Goal: Task Accomplishment & Management: Complete application form

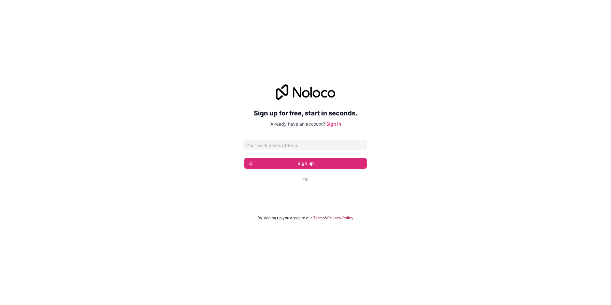
click at [310, 142] on input "Email address" at bounding box center [305, 145] width 123 height 10
type input "[EMAIL_ADDRESS][DOMAIN_NAME]"
click at [313, 166] on button "Sign up" at bounding box center [305, 163] width 123 height 11
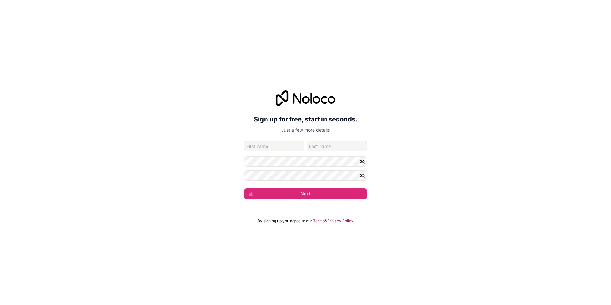
click at [270, 145] on input "given-name" at bounding box center [274, 146] width 60 height 10
type input "[PERSON_NAME]"
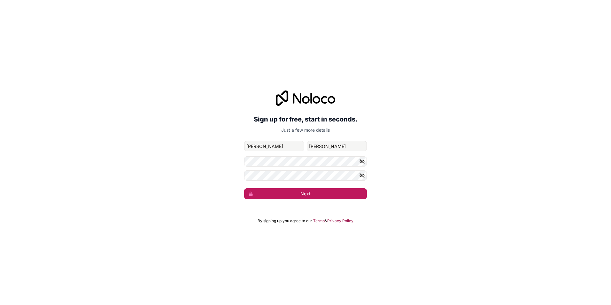
click at [301, 195] on button "Next" at bounding box center [305, 193] width 123 height 11
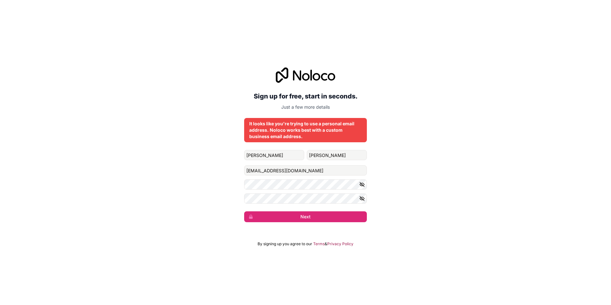
click at [361, 185] on icon "button" at bounding box center [362, 184] width 4 height 3
click at [362, 201] on button "button" at bounding box center [363, 198] width 8 height 10
click at [318, 169] on input "[EMAIL_ADDRESS][DOMAIN_NAME]" at bounding box center [305, 170] width 123 height 10
click at [290, 158] on input "[PERSON_NAME]" at bounding box center [274, 155] width 60 height 10
type input "[PERSON_NAME]"
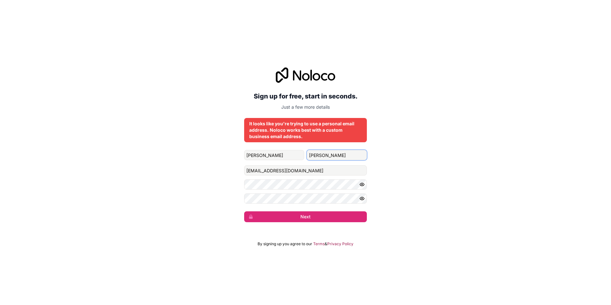
click at [342, 152] on input "[PERSON_NAME]" at bounding box center [337, 155] width 60 height 10
type input "[PERSON_NAME]"
click at [320, 212] on button "Next" at bounding box center [305, 216] width 123 height 11
